Goal: Task Accomplishment & Management: Manage account settings

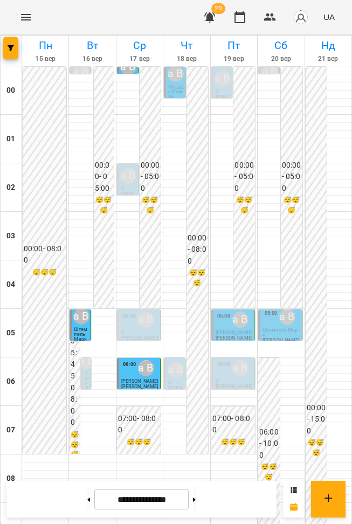
scroll to position [686, 0]
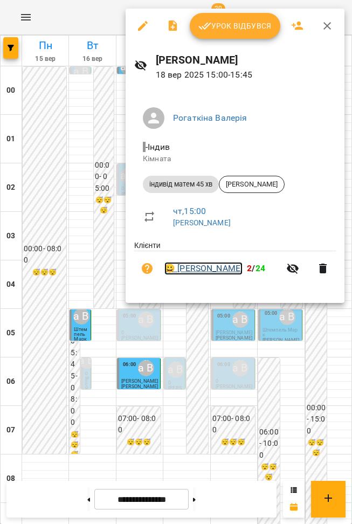
click at [199, 269] on link "😀 [PERSON_NAME]" at bounding box center [203, 268] width 78 height 13
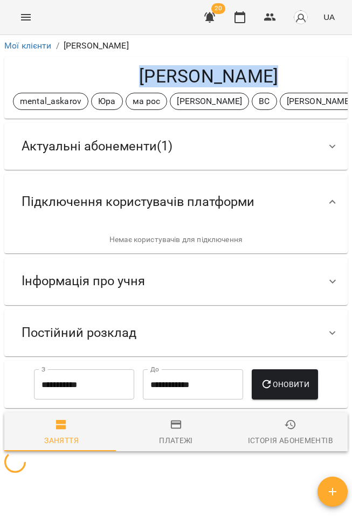
drag, startPoint x: 126, startPoint y: 72, endPoint x: 248, endPoint y: 76, distance: 122.3
click at [292, 76] on h4 "[PERSON_NAME]" at bounding box center [208, 76] width 391 height 22
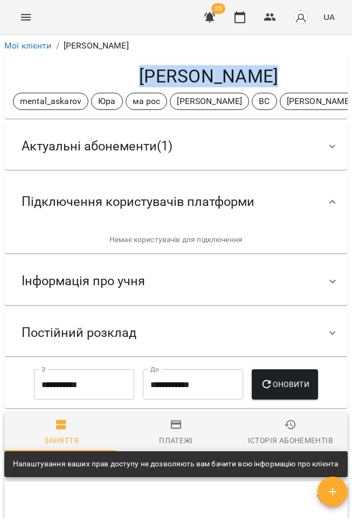
copy h4 "[PERSON_NAME]"
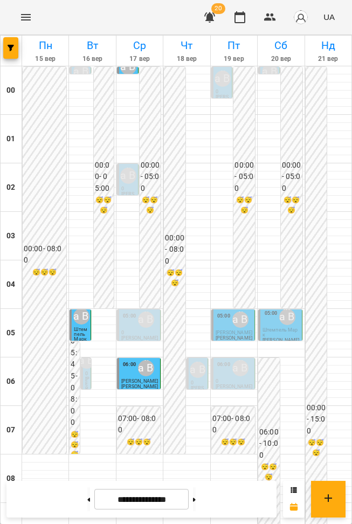
scroll to position [581, 0]
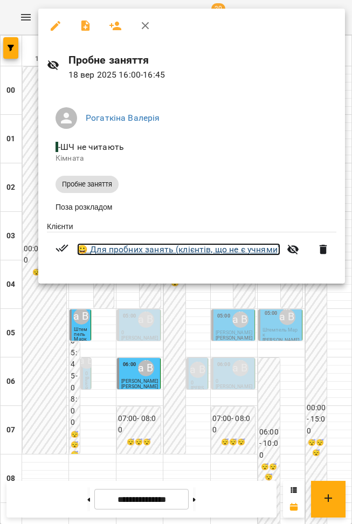
click at [201, 254] on link "😀 Для пробних занять (клієнтів, що не є учнями)" at bounding box center [178, 249] width 203 height 13
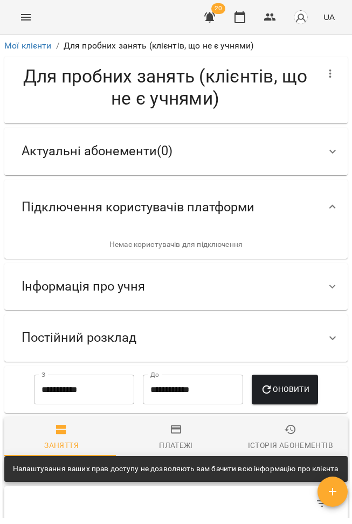
click at [147, 156] on span "Актуальні абонементи ( 0 )" at bounding box center [97, 151] width 151 height 17
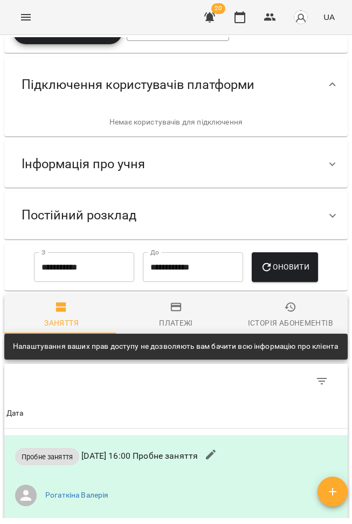
scroll to position [185, 0]
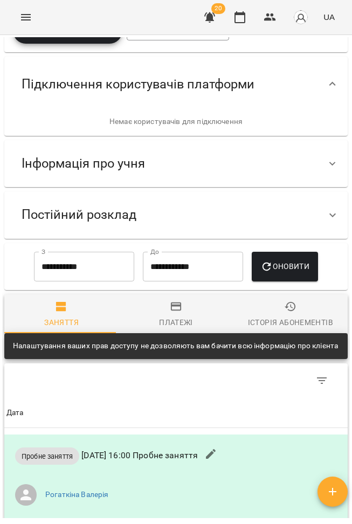
click at [160, 166] on div "Інформація про учня" at bounding box center [166, 163] width 306 height 34
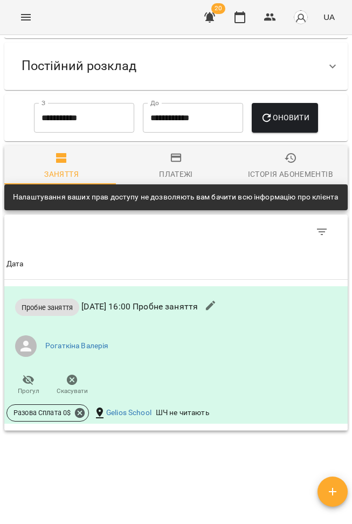
scroll to position [466, 0]
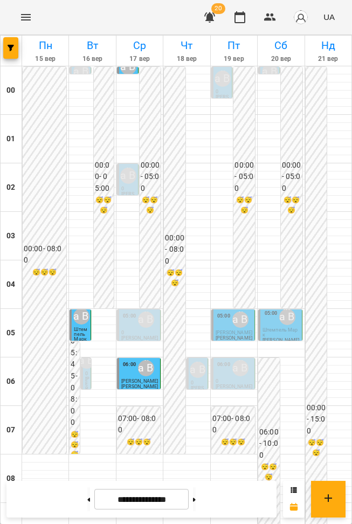
scroll to position [552, 0]
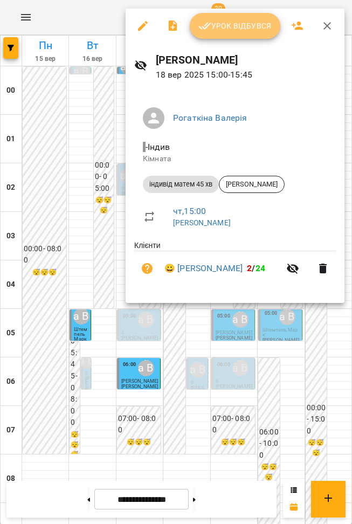
click at [234, 34] on button "Урок відбувся" at bounding box center [235, 26] width 90 height 26
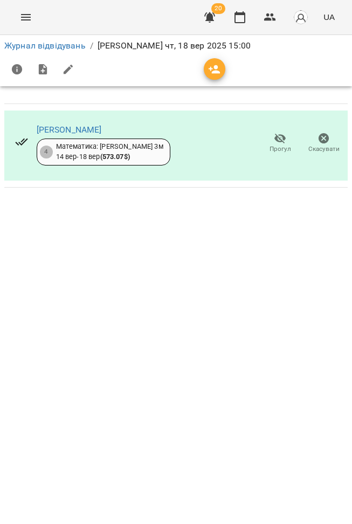
click at [68, 52] on div "Журнал відвідувань / [PERSON_NAME] [DATE] 15:00" at bounding box center [175, 45] width 347 height 17
click at [67, 48] on link "Журнал відвідувань" at bounding box center [44, 45] width 81 height 10
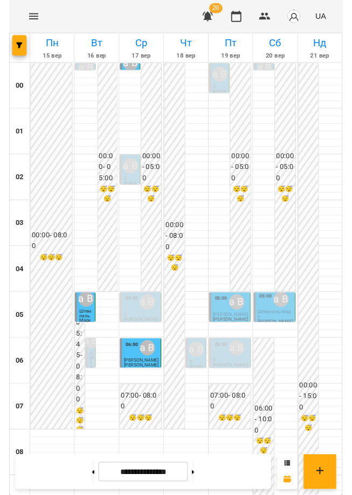
scroll to position [755, 0]
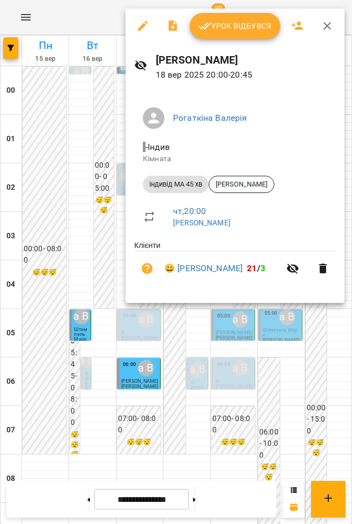
click at [196, 338] on div at bounding box center [176, 262] width 352 height 524
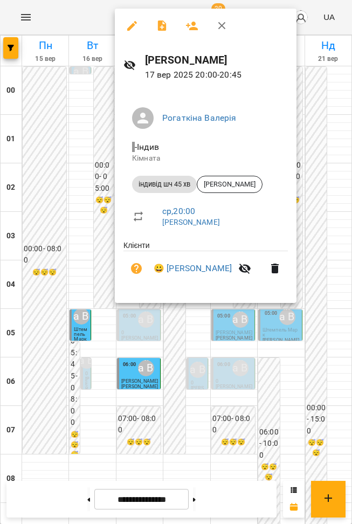
click at [181, 375] on div at bounding box center [176, 262] width 352 height 524
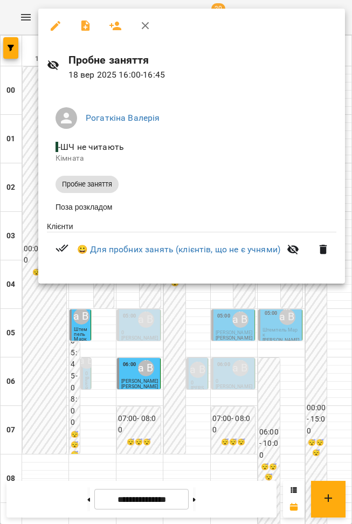
click at [172, 311] on div at bounding box center [176, 262] width 352 height 524
